Goal: Task Accomplishment & Management: Complete application form

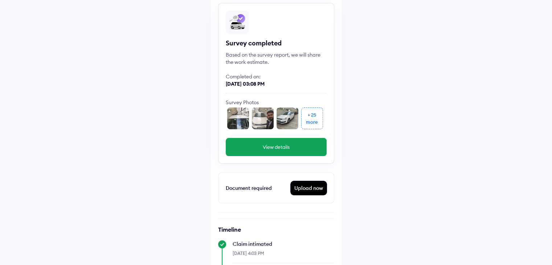
scroll to position [48, 0]
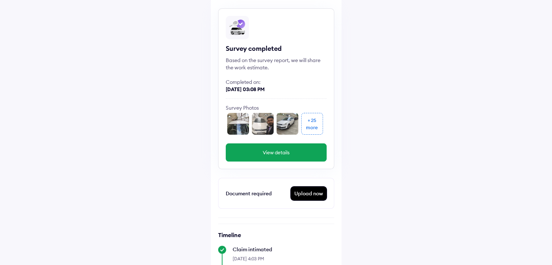
click at [308, 198] on div "Upload now" at bounding box center [309, 194] width 36 height 14
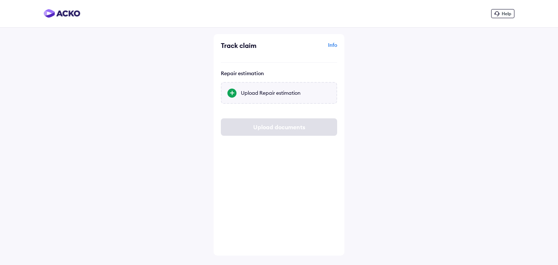
click at [240, 95] on div "Upload Repair estimation" at bounding box center [279, 93] width 116 height 22
click at [0, 0] on input "Upload Repair estimation" at bounding box center [0, 0] width 0 height 0
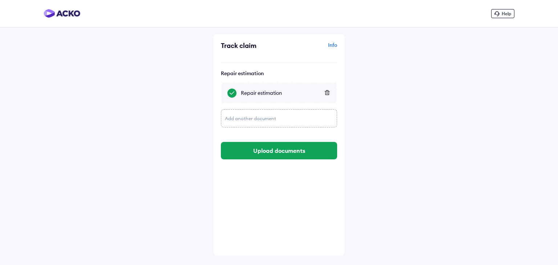
click at [245, 117] on div "Add another document" at bounding box center [279, 118] width 116 height 18
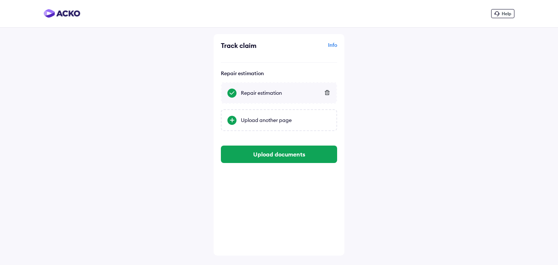
click at [389, 106] on div "Help Track claim Info Repair estimation Repair estimation Upload another page U…" at bounding box center [279, 132] width 558 height 265
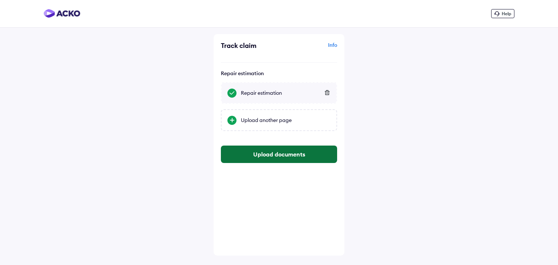
click at [281, 155] on button "Upload documents" at bounding box center [279, 154] width 116 height 17
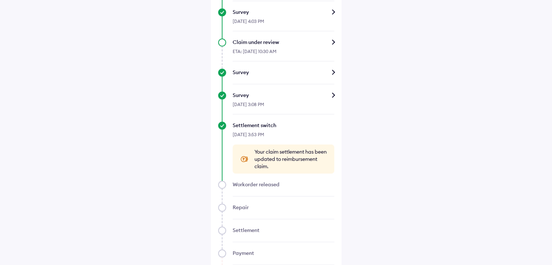
scroll to position [339, 0]
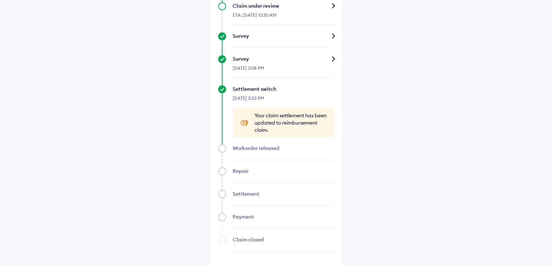
click at [280, 124] on span "Your claim settlement has been updated to reimbursement claim." at bounding box center [290, 123] width 73 height 22
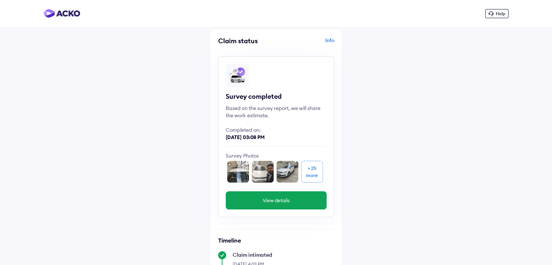
scroll to position [0, 0]
